Goal: Information Seeking & Learning: Understand process/instructions

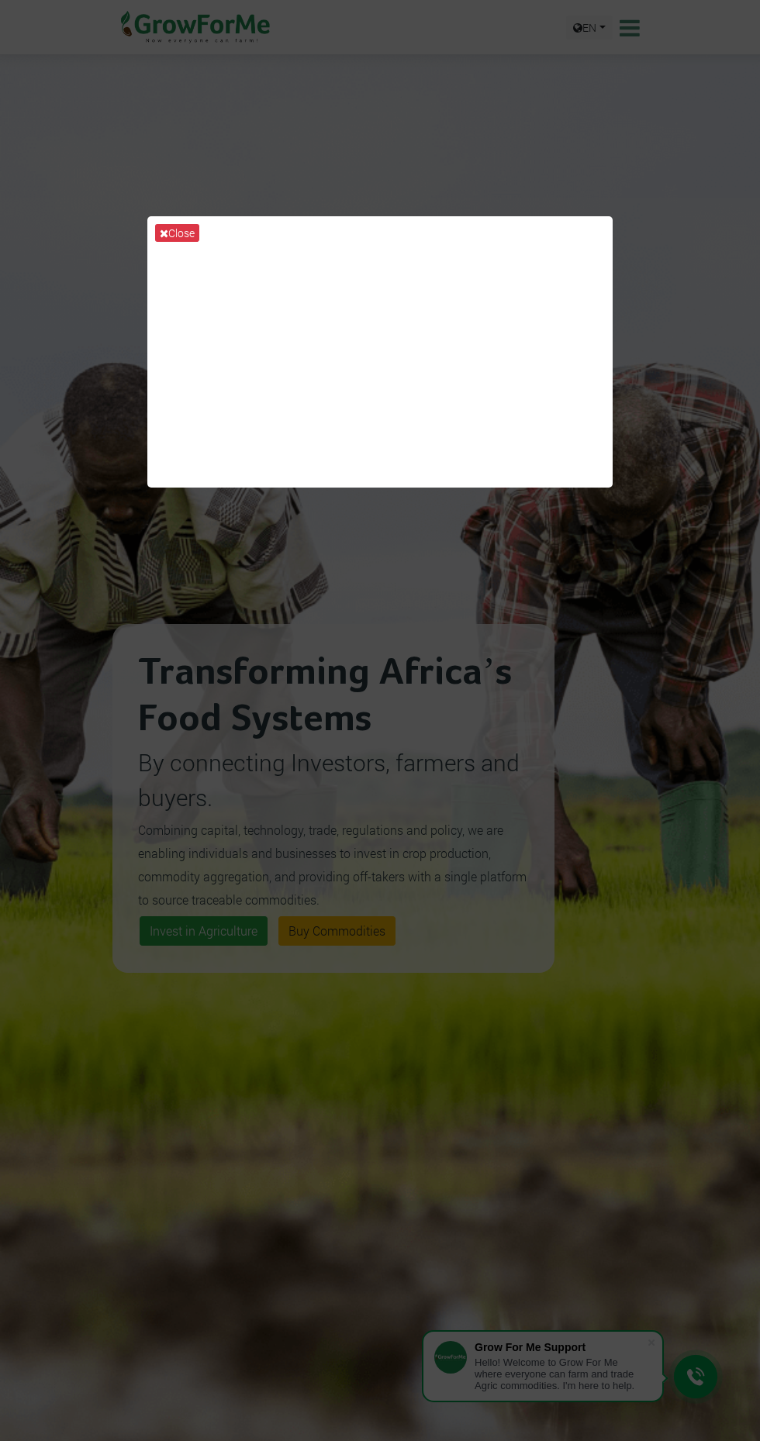
click at [443, 871] on div "Close" at bounding box center [380, 720] width 760 height 1441
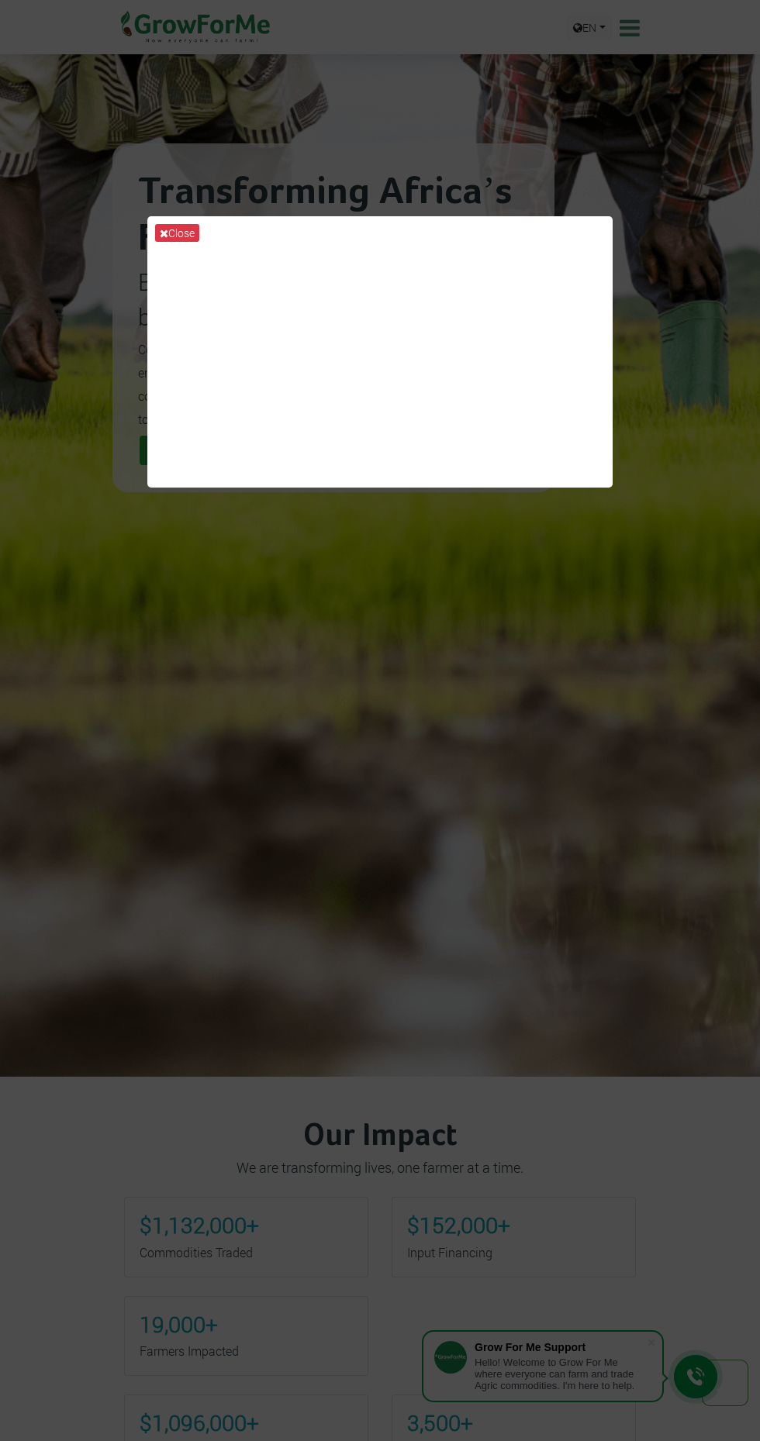
scroll to position [471, 0]
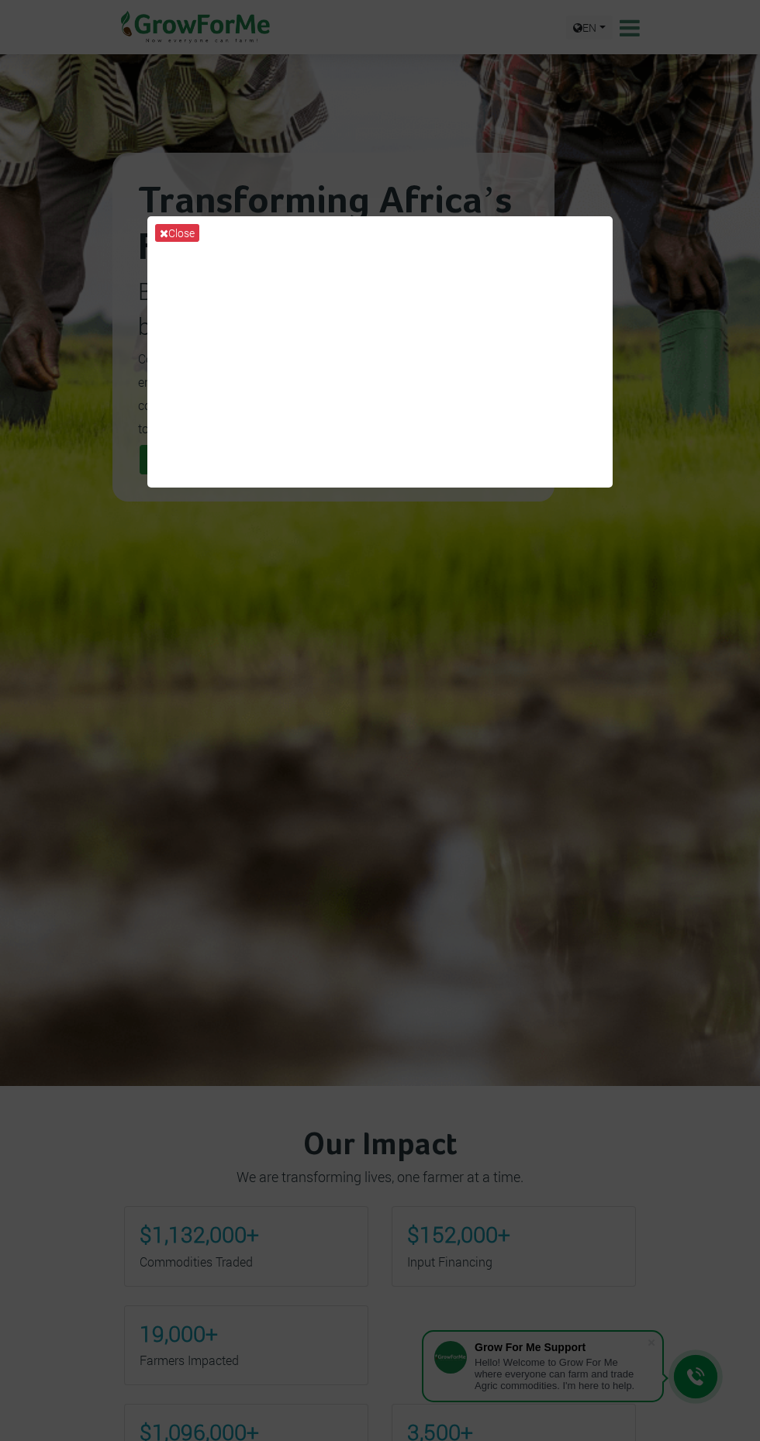
click at [430, 740] on div "Close" at bounding box center [380, 720] width 760 height 1441
click at [512, 1134] on div "Close" at bounding box center [380, 720] width 760 height 1441
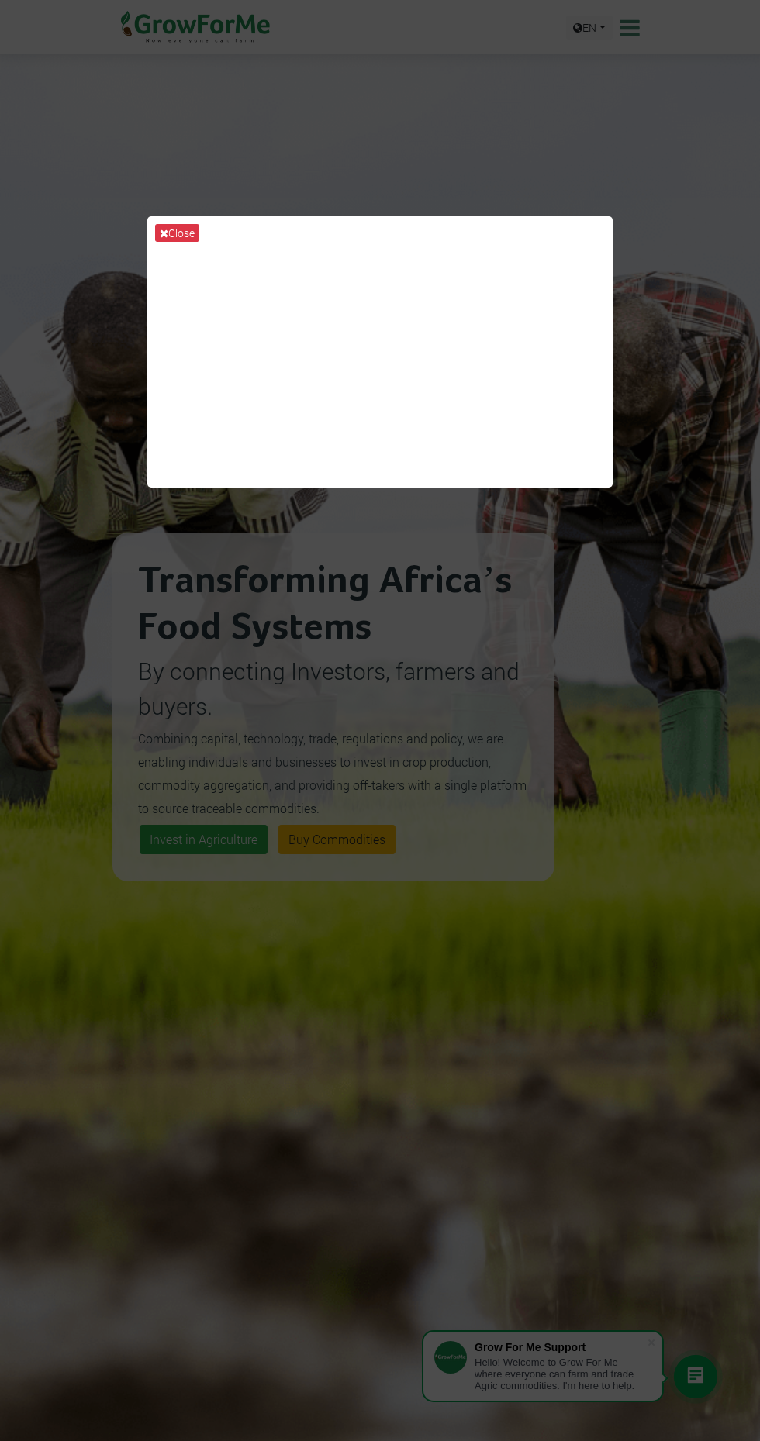
scroll to position [0, 0]
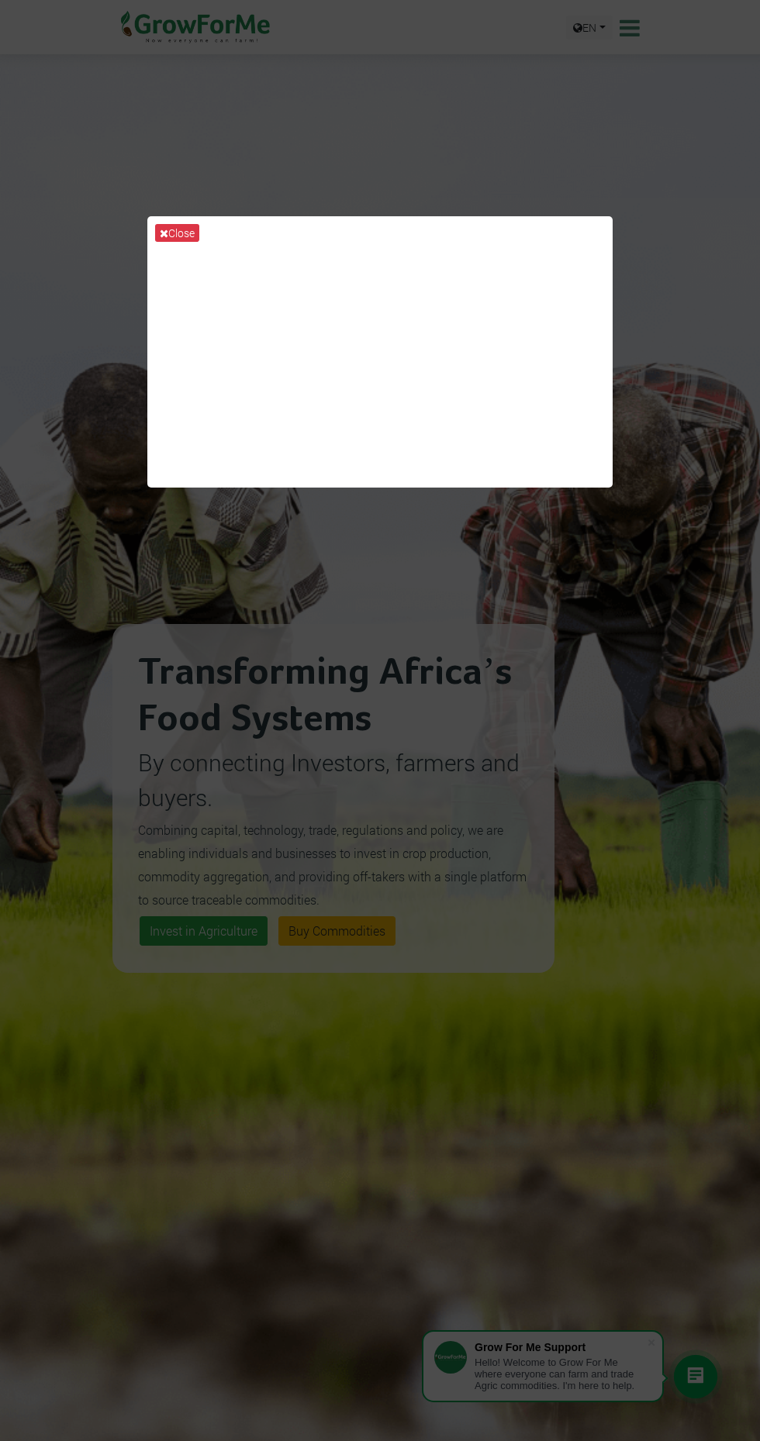
click at [613, 260] on div "Close" at bounding box center [380, 720] width 760 height 1441
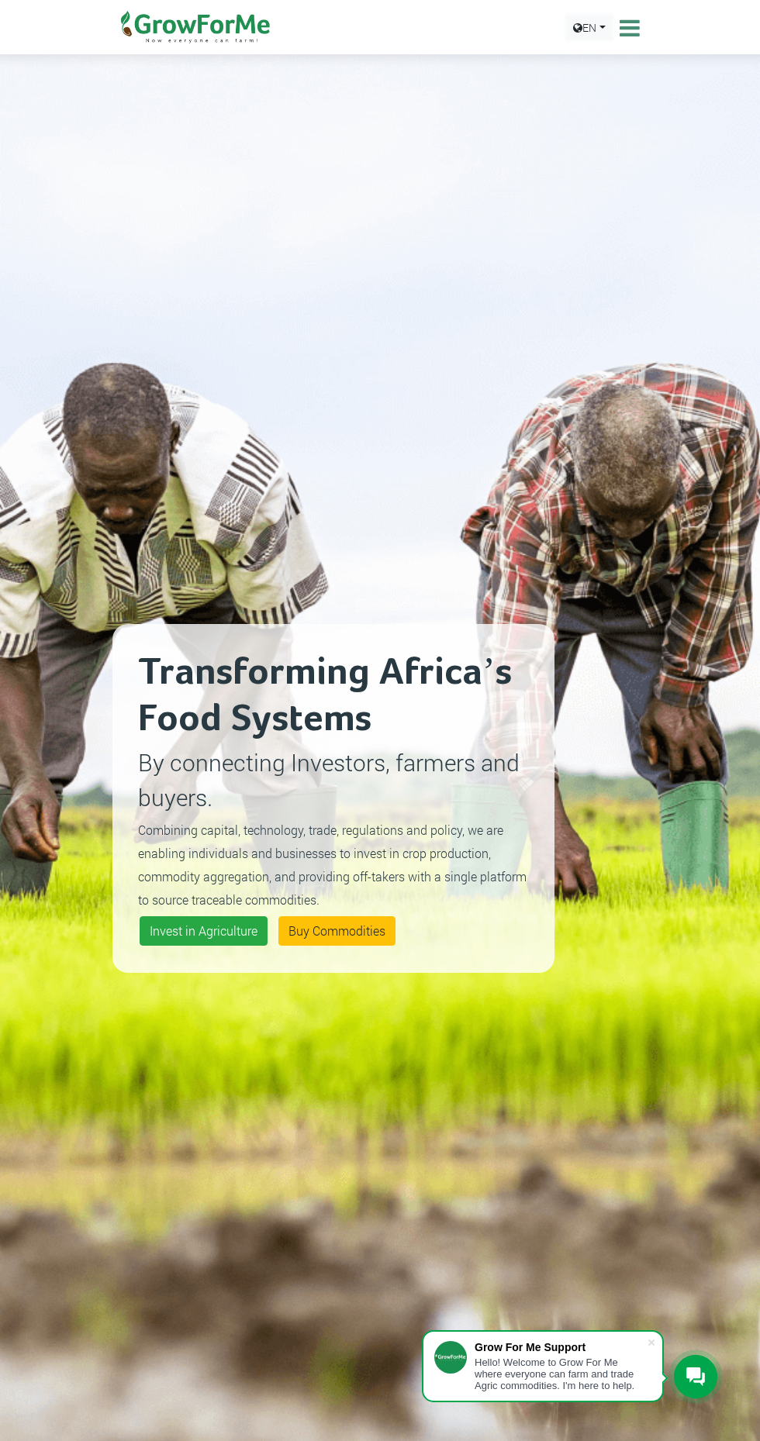
click at [602, 26] on link "EN" at bounding box center [589, 28] width 47 height 24
click at [629, 31] on icon at bounding box center [627, 27] width 24 height 23
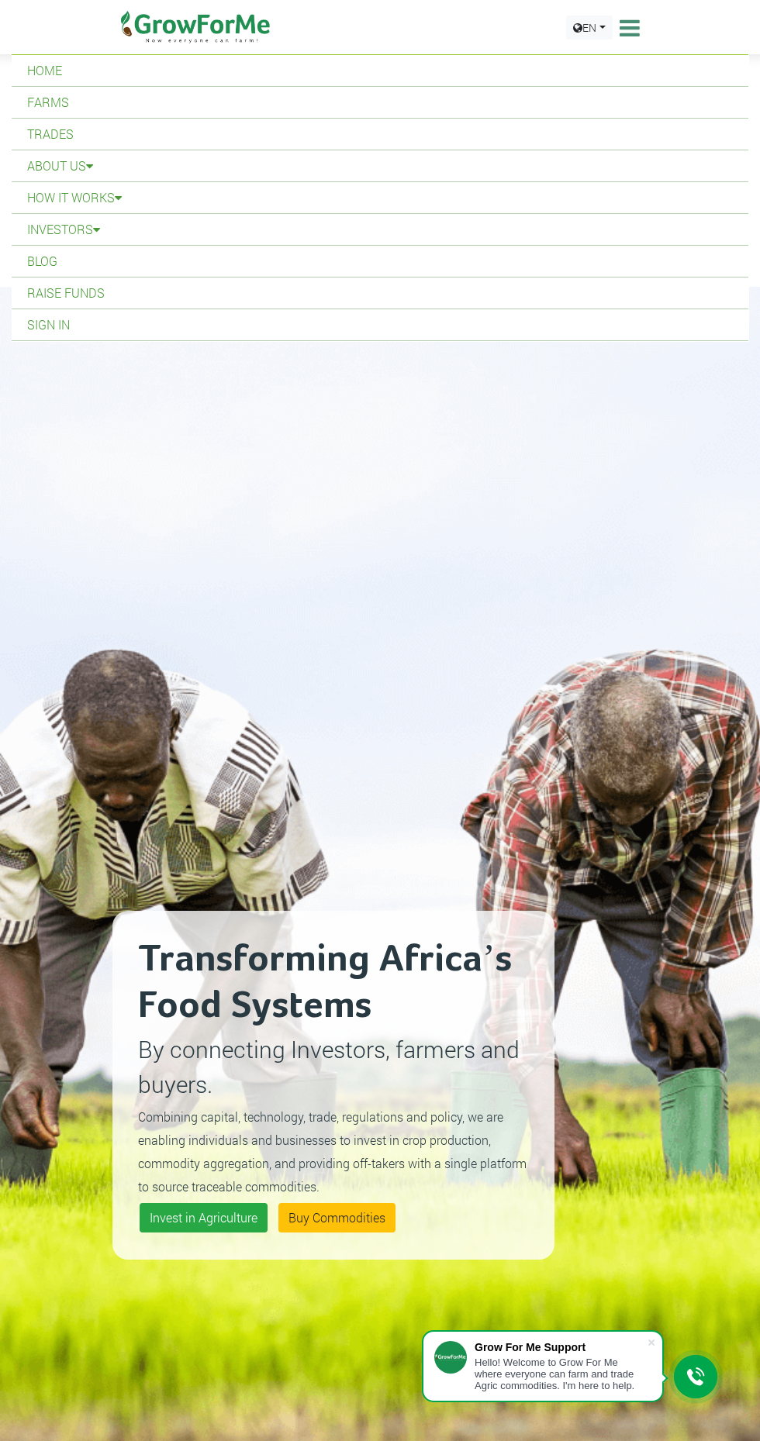
click at [36, 140] on link "Trades" at bounding box center [380, 134] width 736 height 31
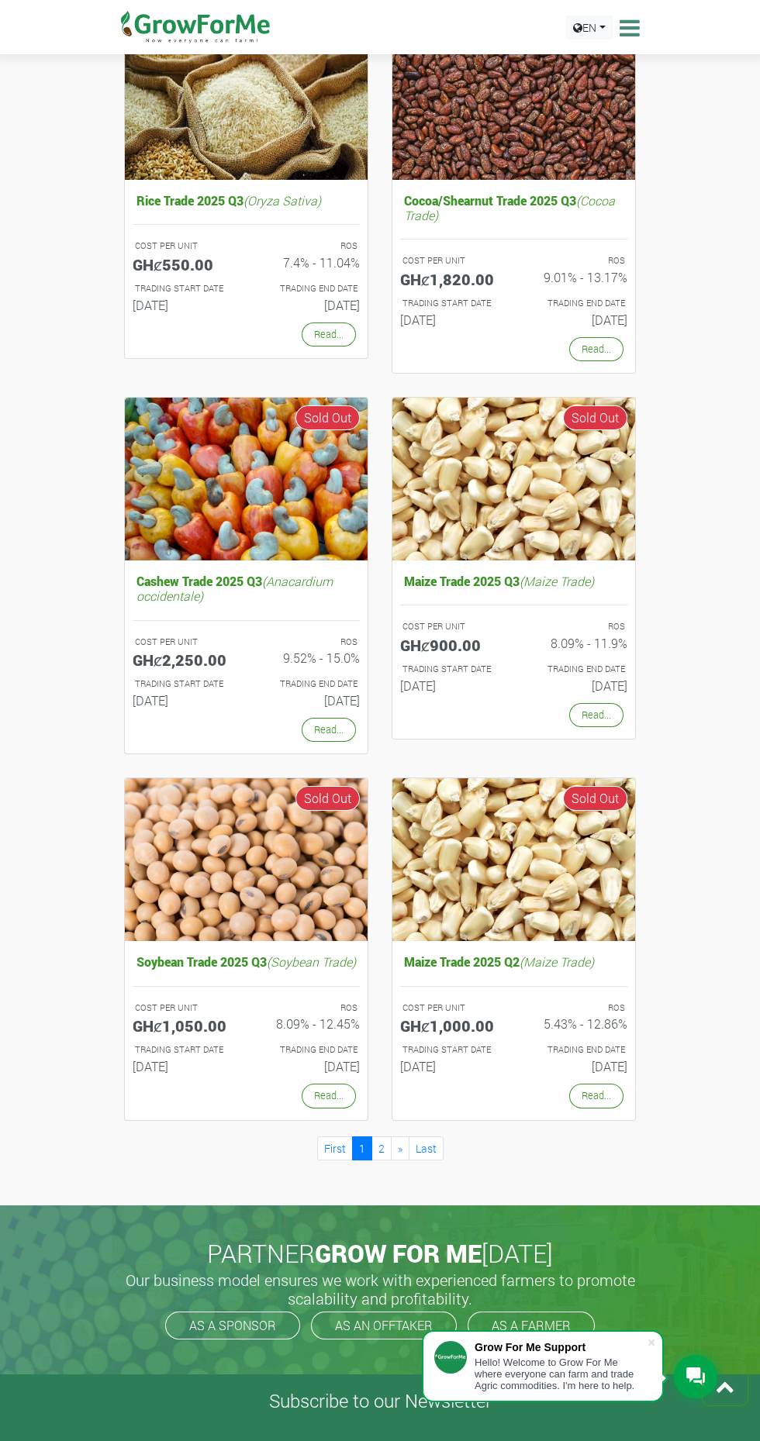
scroll to position [1373, 0]
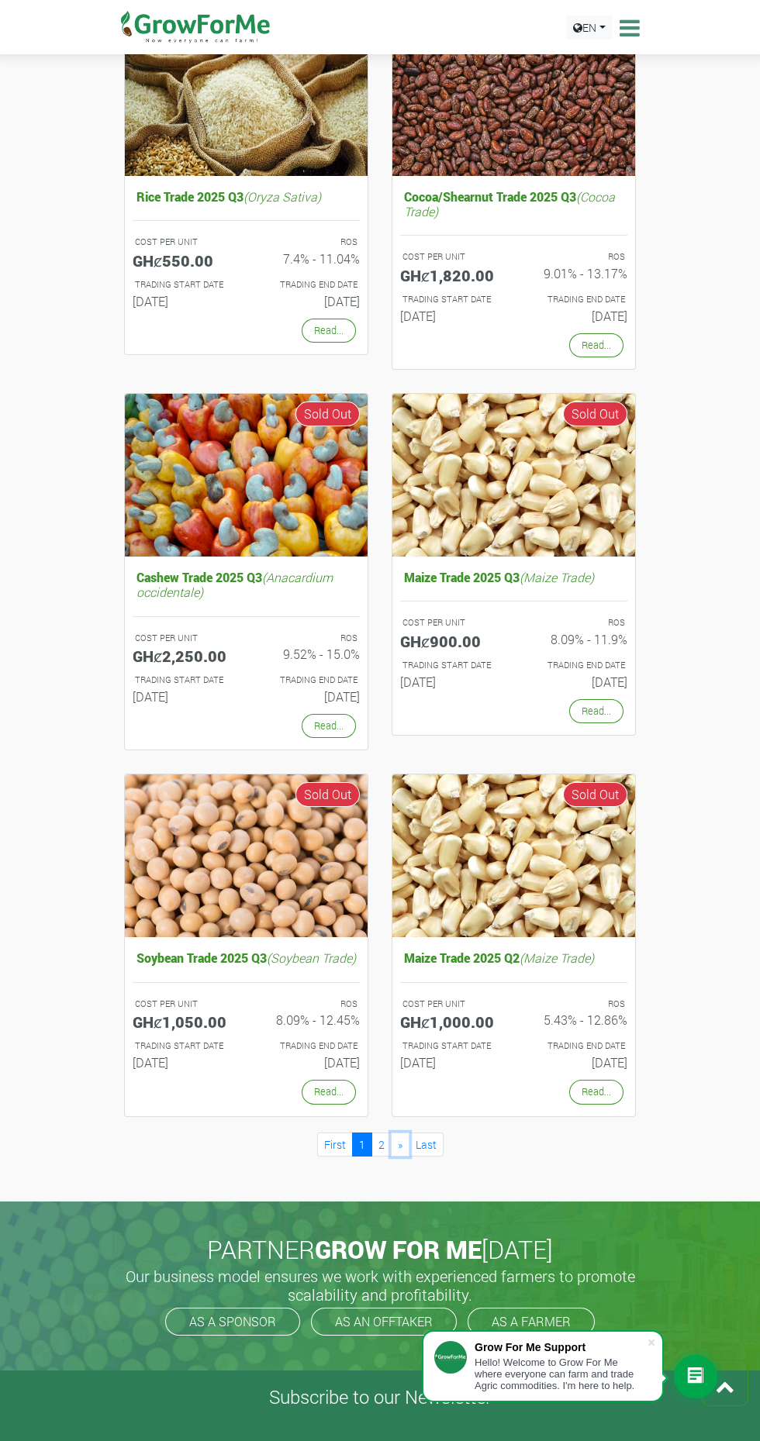
click at [391, 1157] on link "»" at bounding box center [400, 1145] width 19 height 24
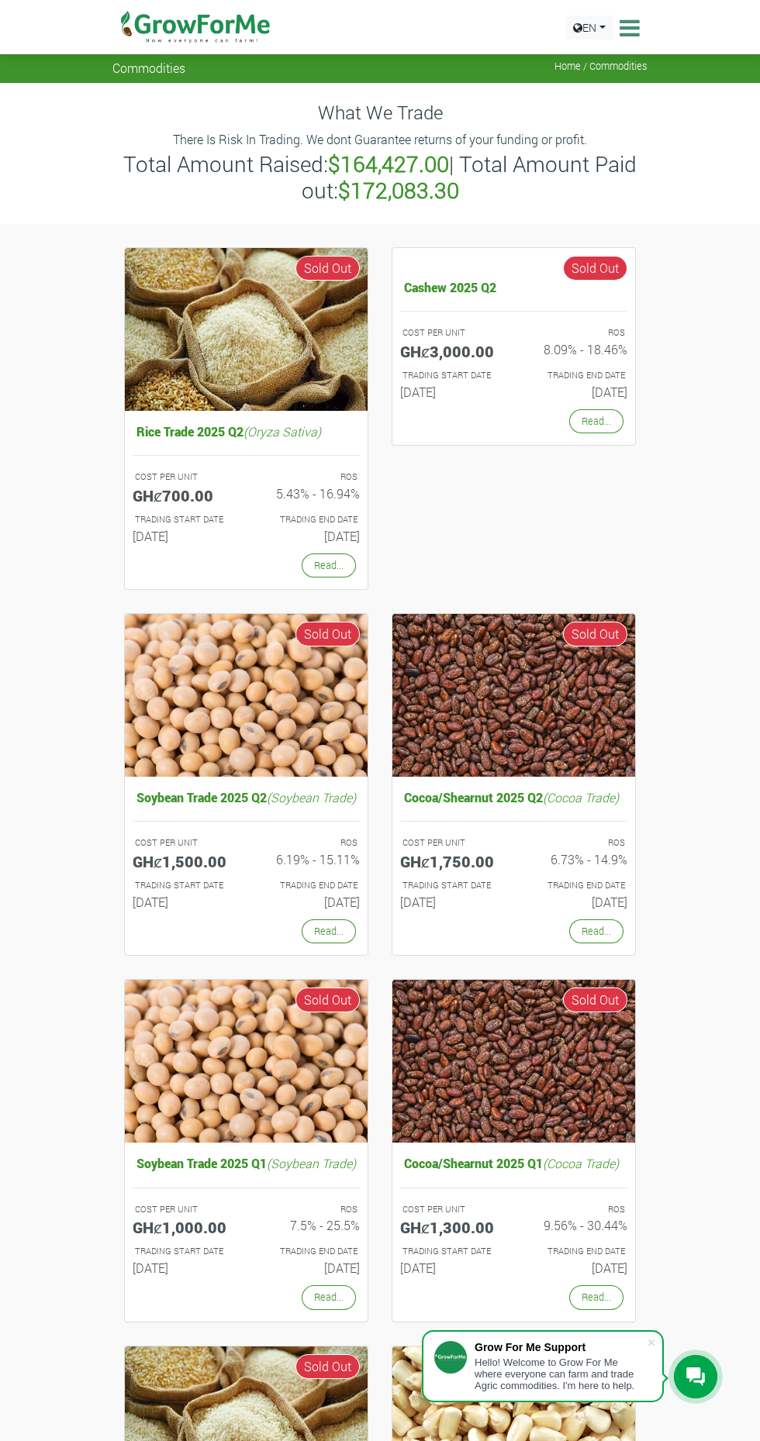
click at [631, 21] on icon at bounding box center [627, 27] width 24 height 23
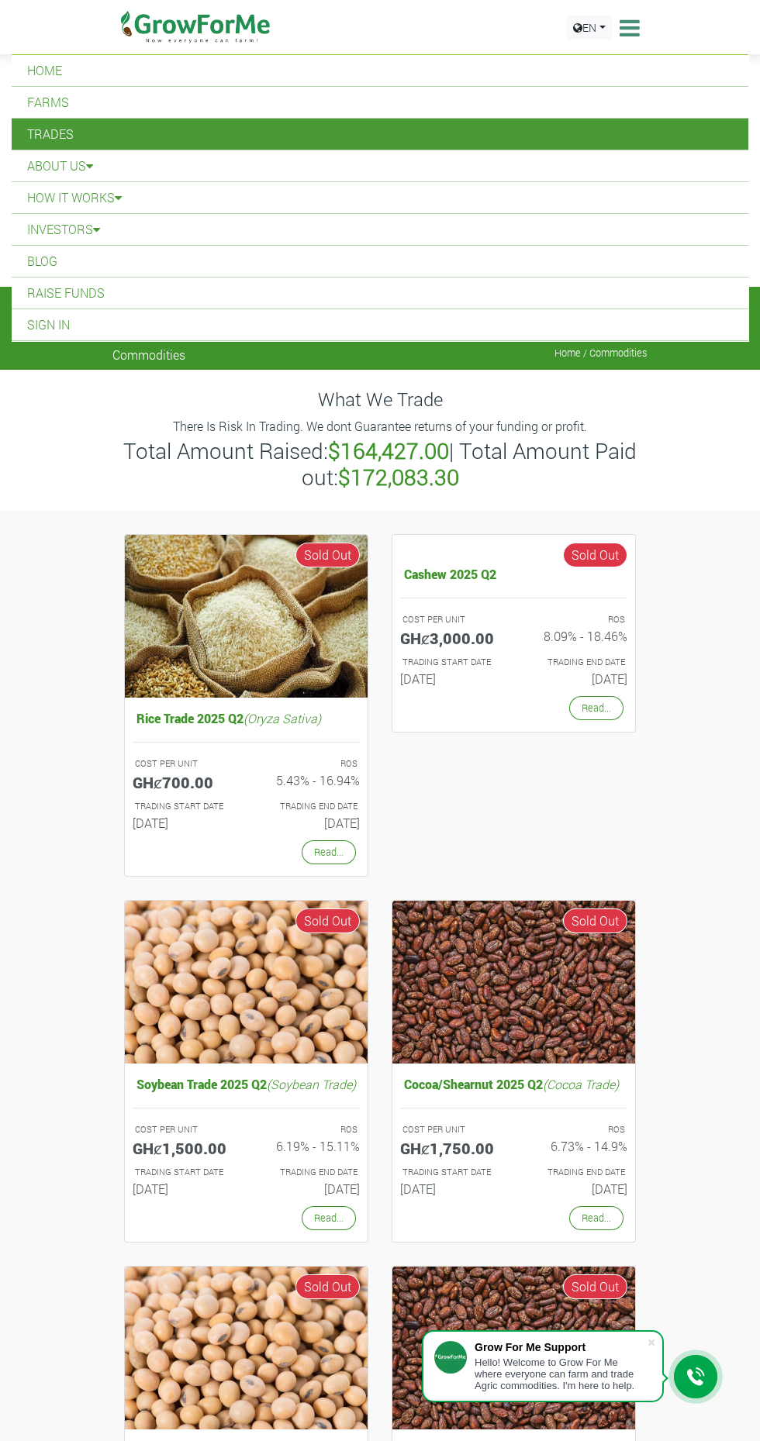
click at [402, 103] on link "Farms" at bounding box center [380, 102] width 736 height 31
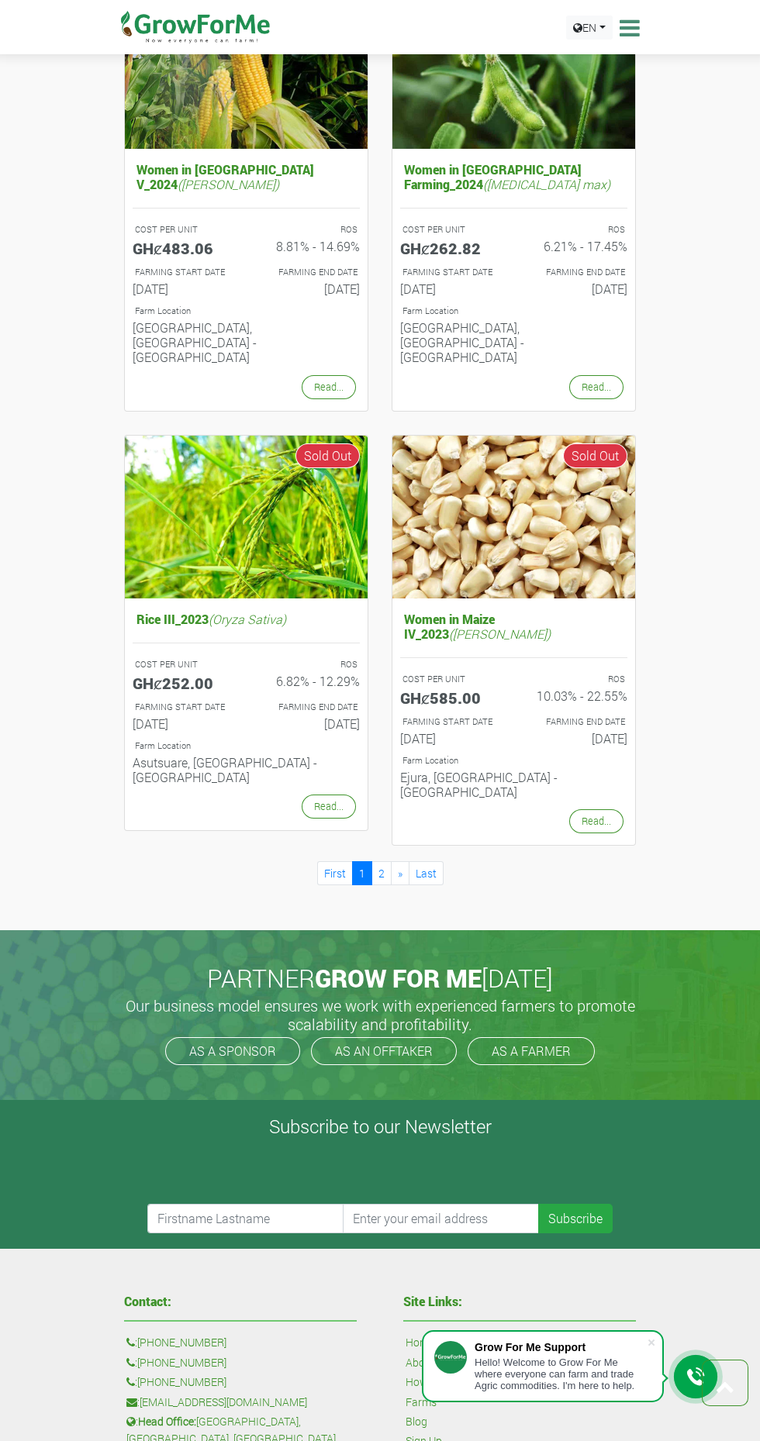
scroll to position [2016, 0]
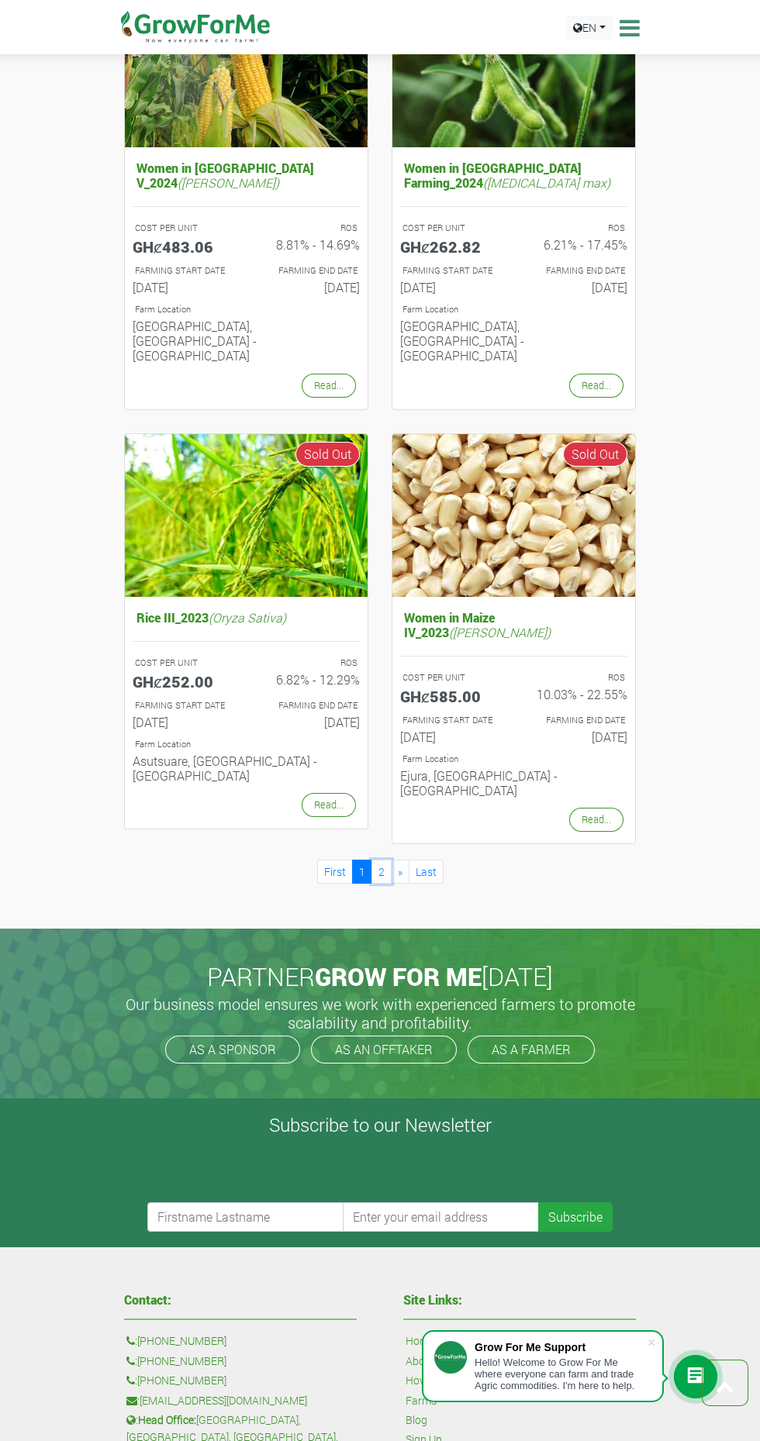
click at [381, 860] on link "2" at bounding box center [381, 872] width 20 height 24
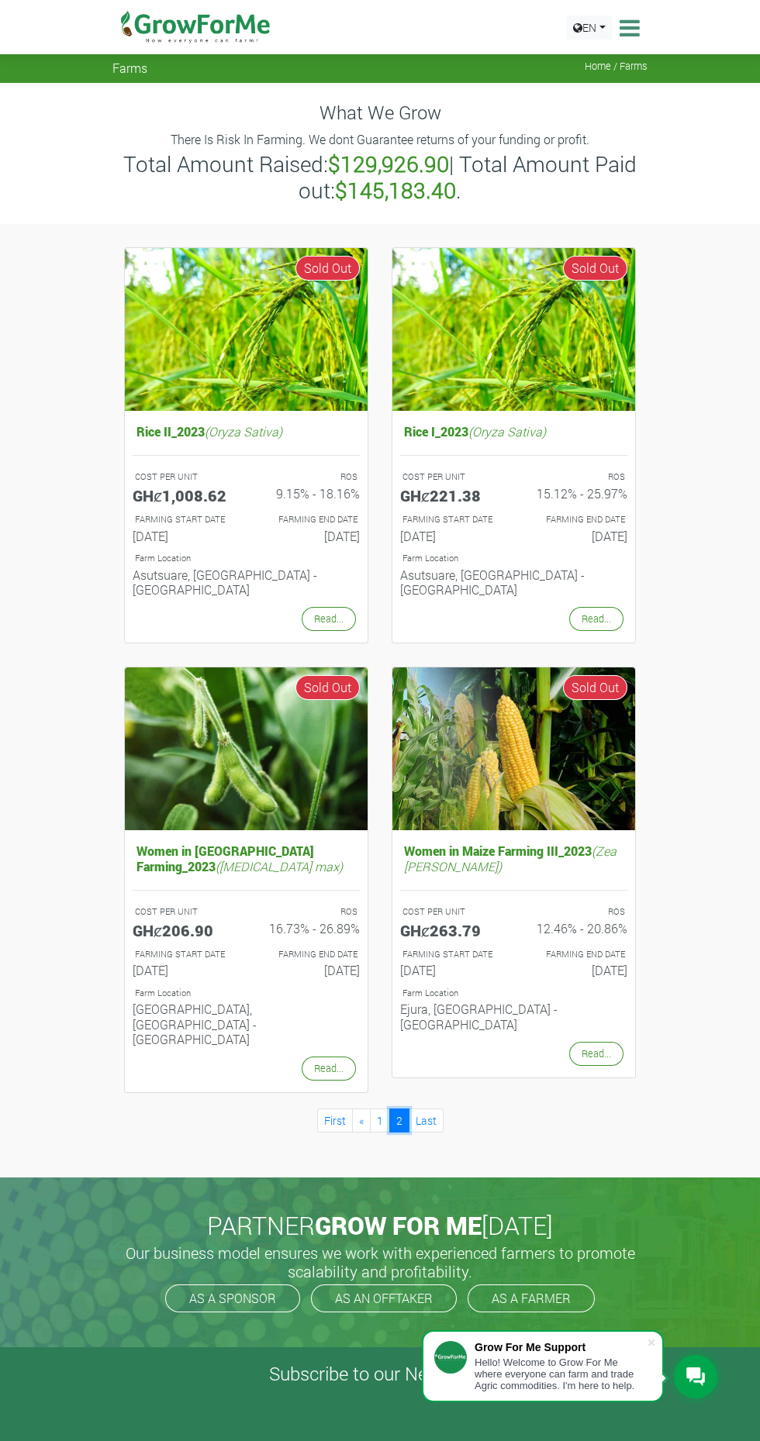
click at [398, 1108] on link "2" at bounding box center [399, 1120] width 20 height 24
click at [629, 32] on icon at bounding box center [627, 27] width 24 height 23
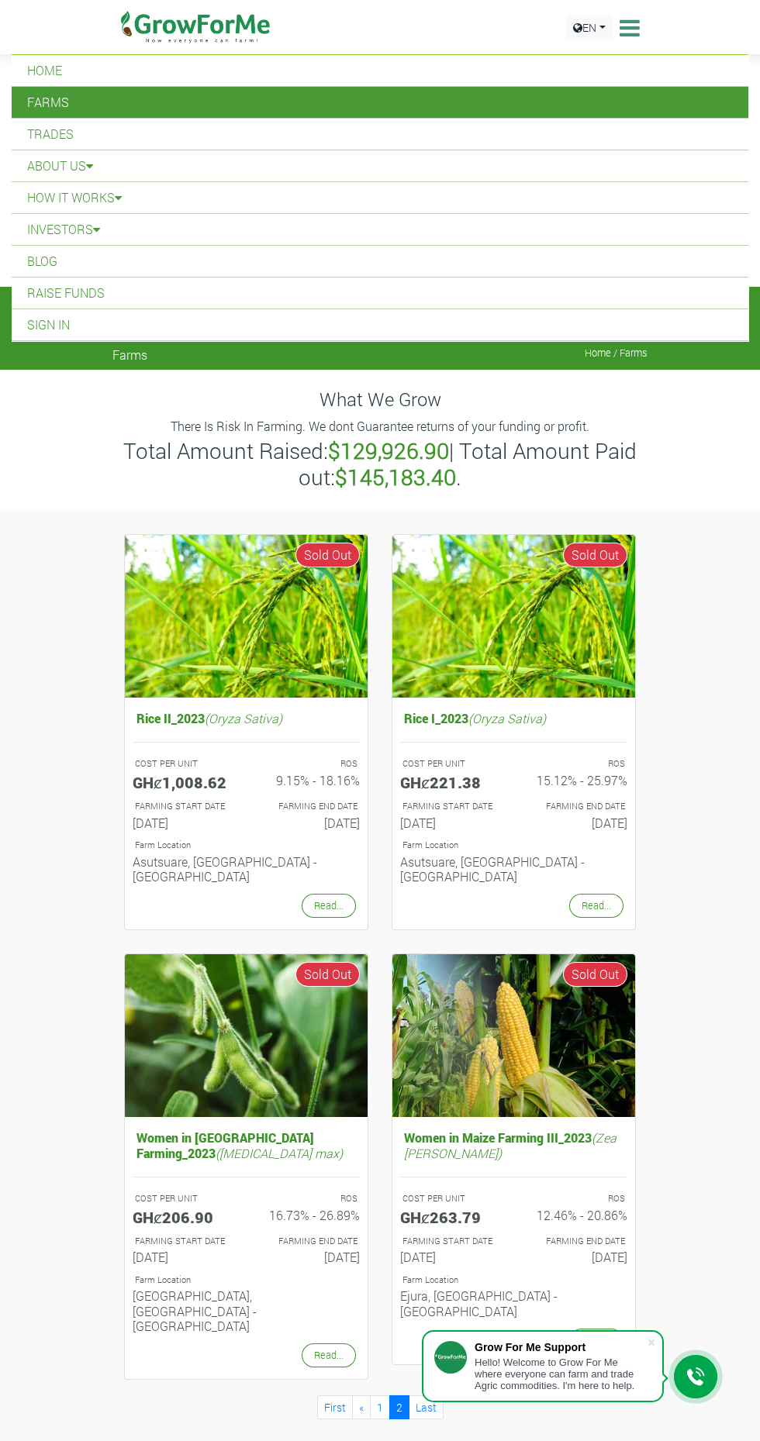
click at [435, 199] on link "How it Works" at bounding box center [380, 197] width 736 height 31
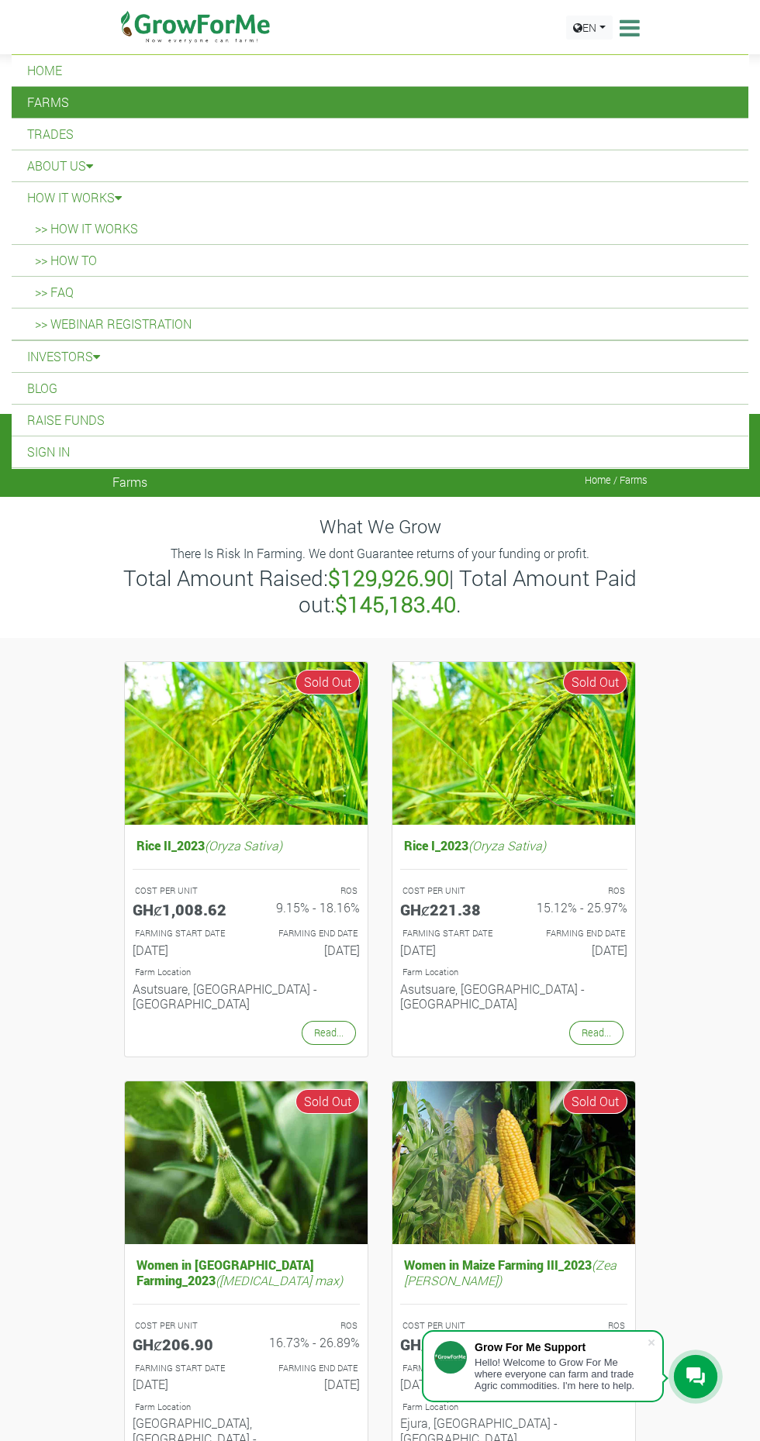
click at [119, 228] on link ">> How it Works" at bounding box center [380, 228] width 736 height 31
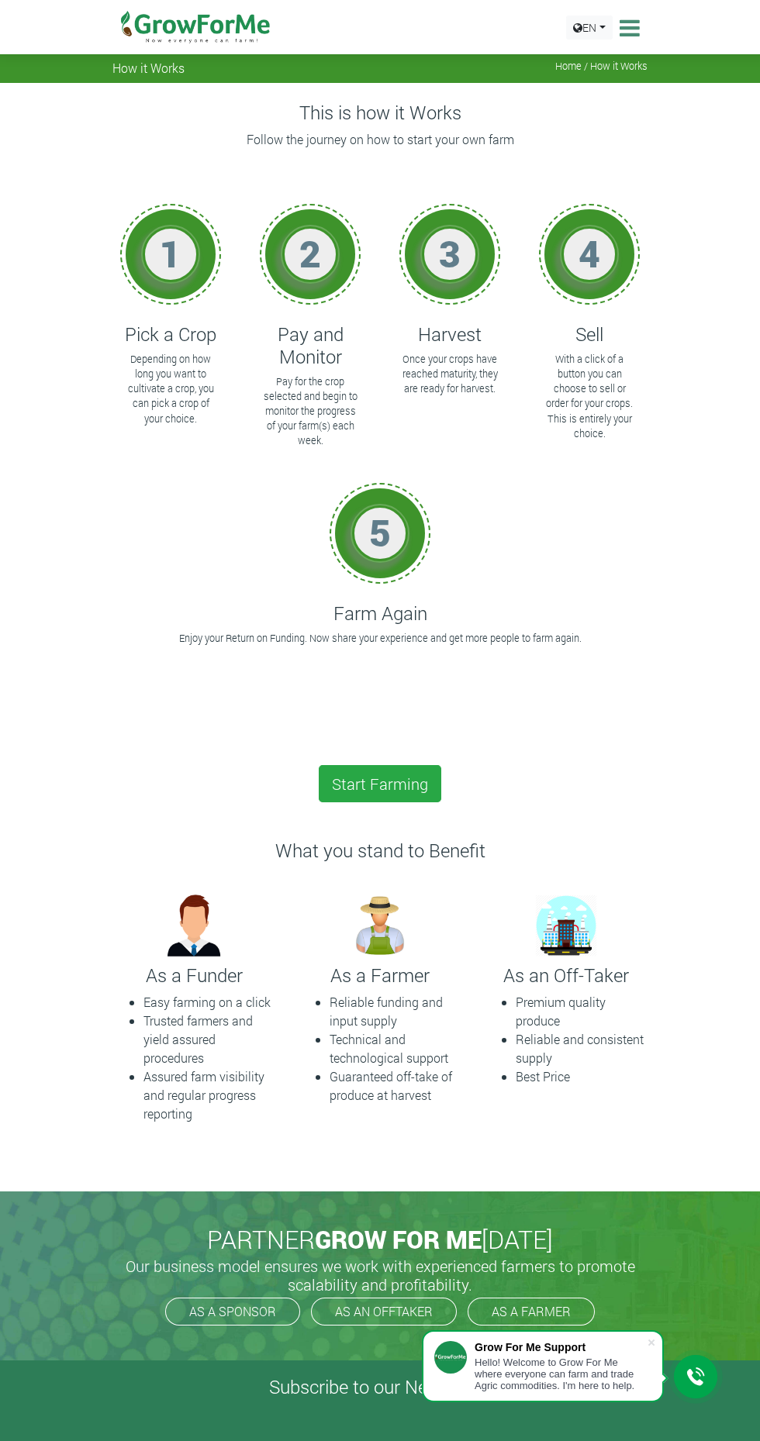
click at [743, 578] on div "This is how it Works Follow the journey on how to start your own farm 1 Pick a …" at bounding box center [380, 637] width 760 height 1108
click at [2, 4] on div "Trades Farms What We Do About Us Traction Our Vision Our Team Our Board Our Adv…" at bounding box center [379, 27] width 783 height 54
click at [636, 26] on icon at bounding box center [627, 27] width 24 height 23
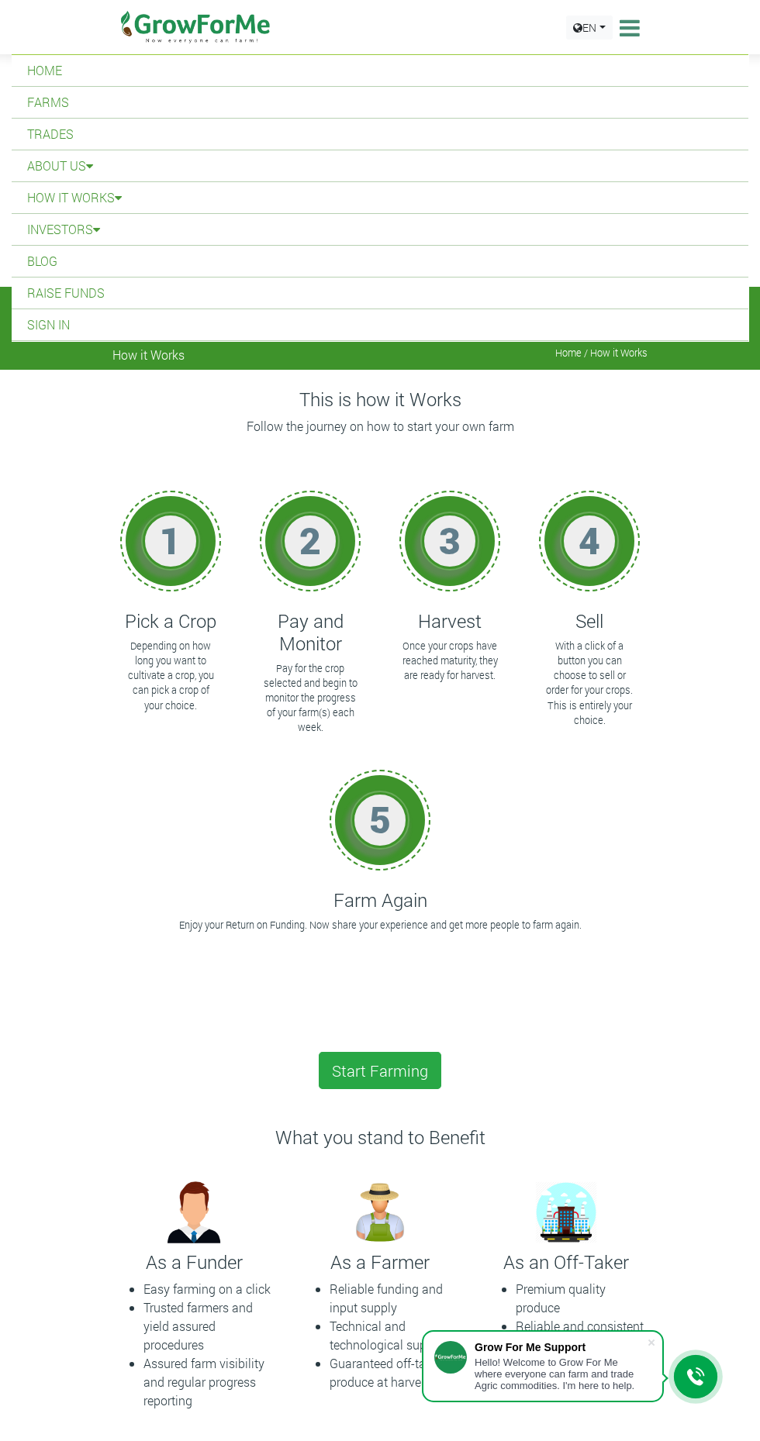
click at [36, 233] on link "Investors" at bounding box center [380, 229] width 736 height 31
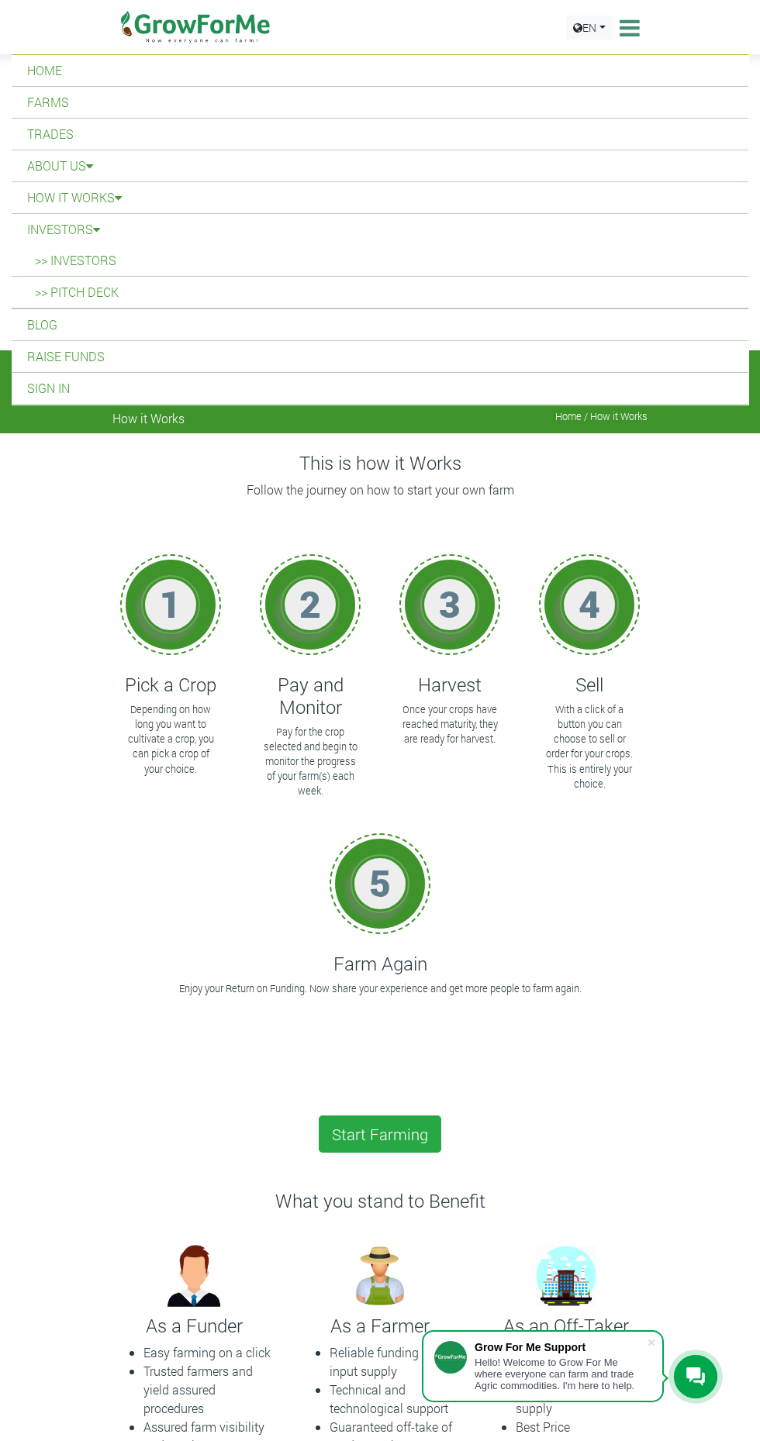
click at [79, 260] on link ">> Investors" at bounding box center [380, 260] width 736 height 31
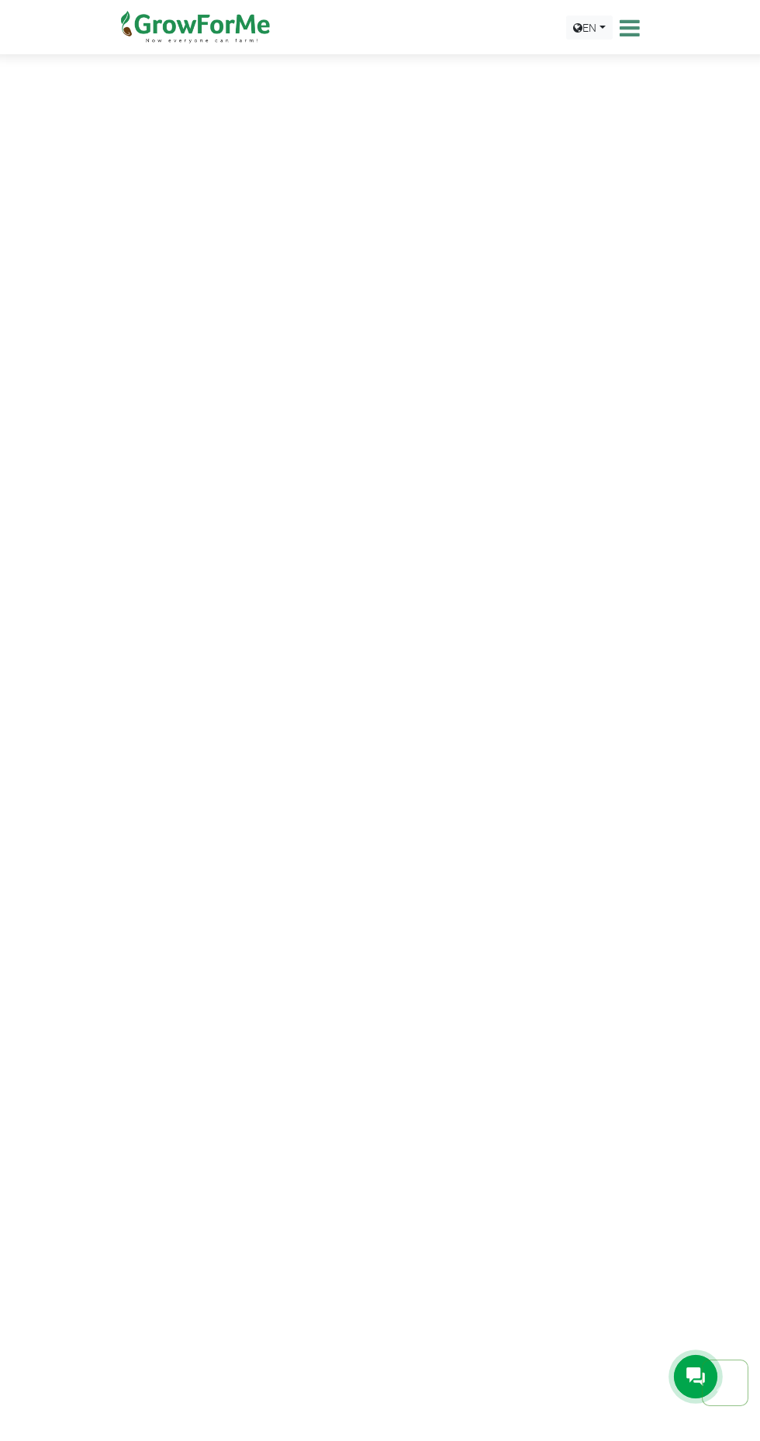
scroll to position [552, 0]
